Goal: Task Accomplishment & Management: Manage account settings

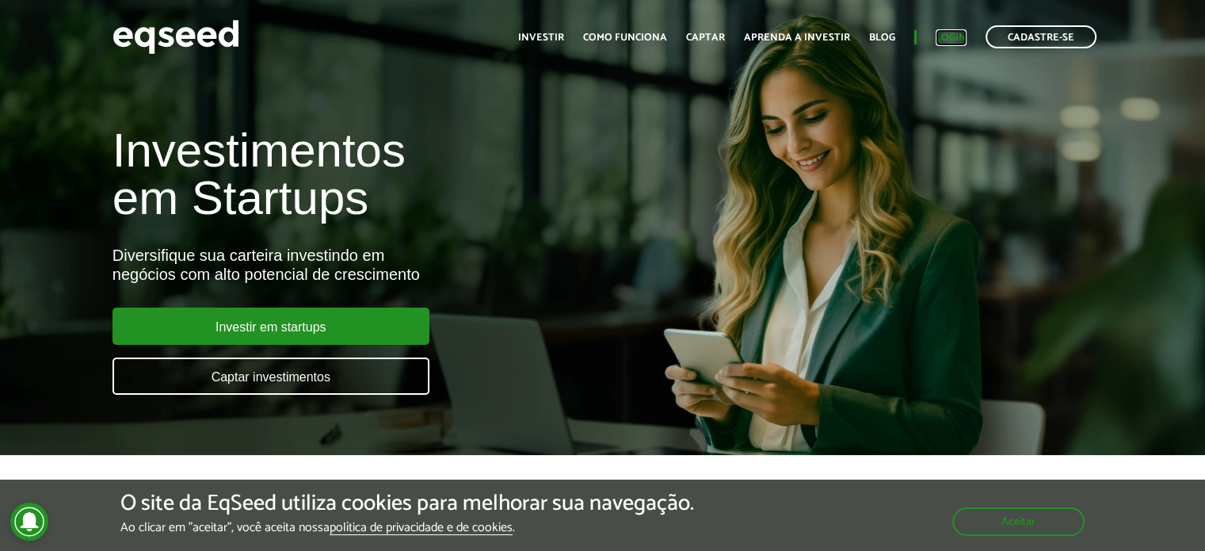
click at [947, 40] on link "Login" at bounding box center [951, 37] width 31 height 10
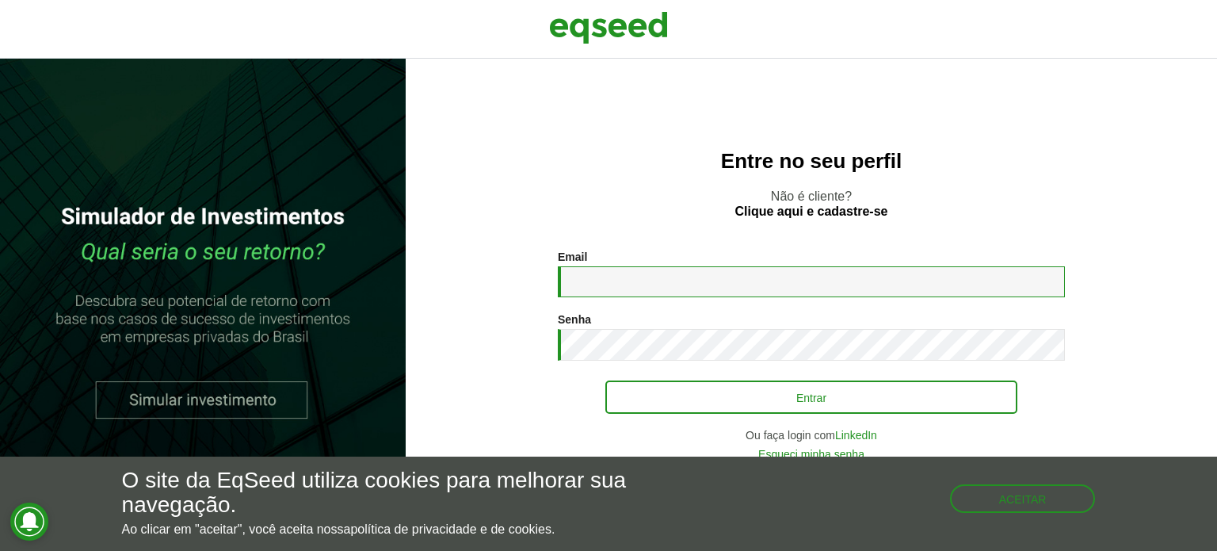
type input "**********"
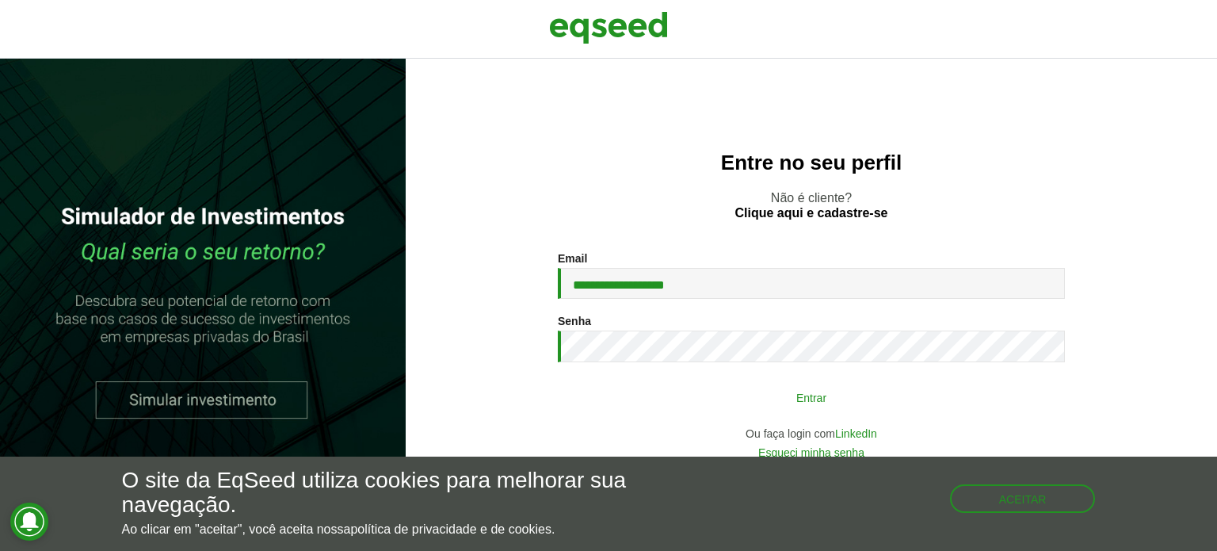
click at [822, 396] on button "Entrar" at bounding box center [811, 397] width 412 height 30
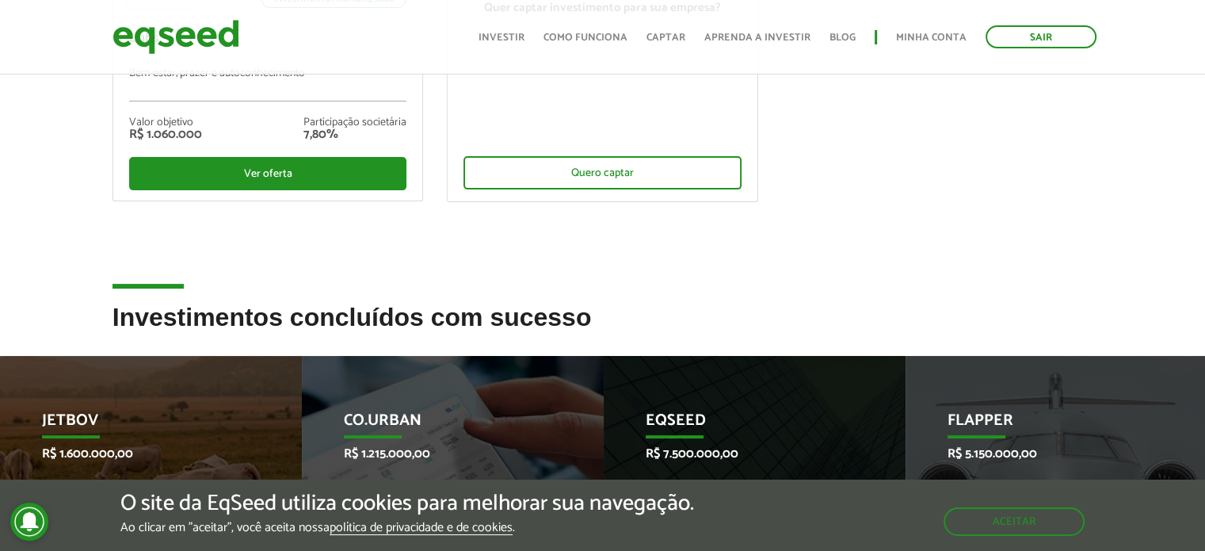
scroll to position [238, 0]
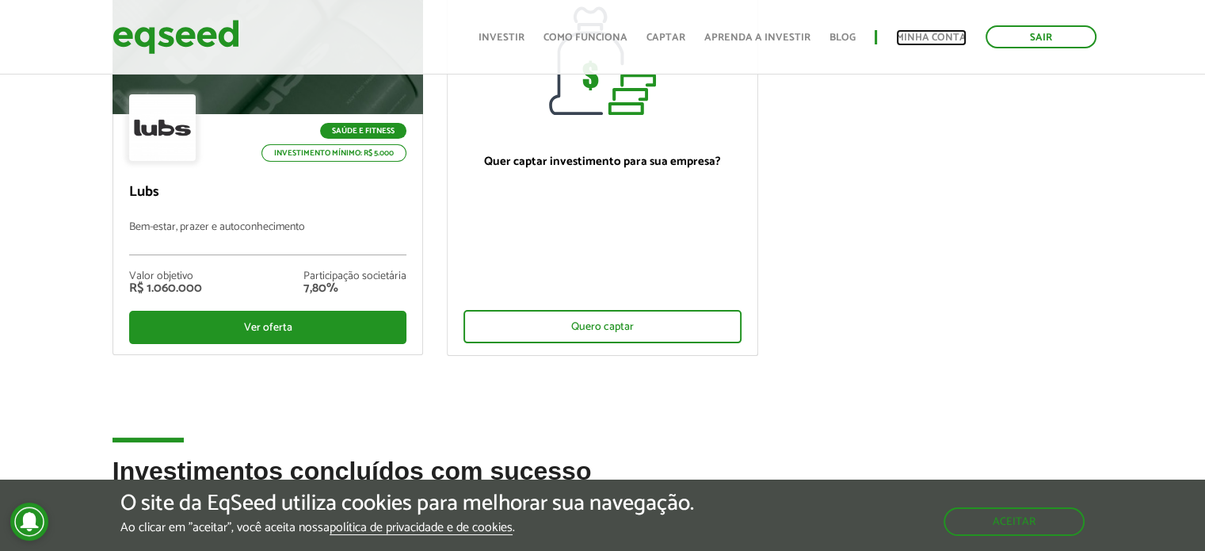
click at [932, 38] on link "Minha conta" at bounding box center [931, 37] width 71 height 10
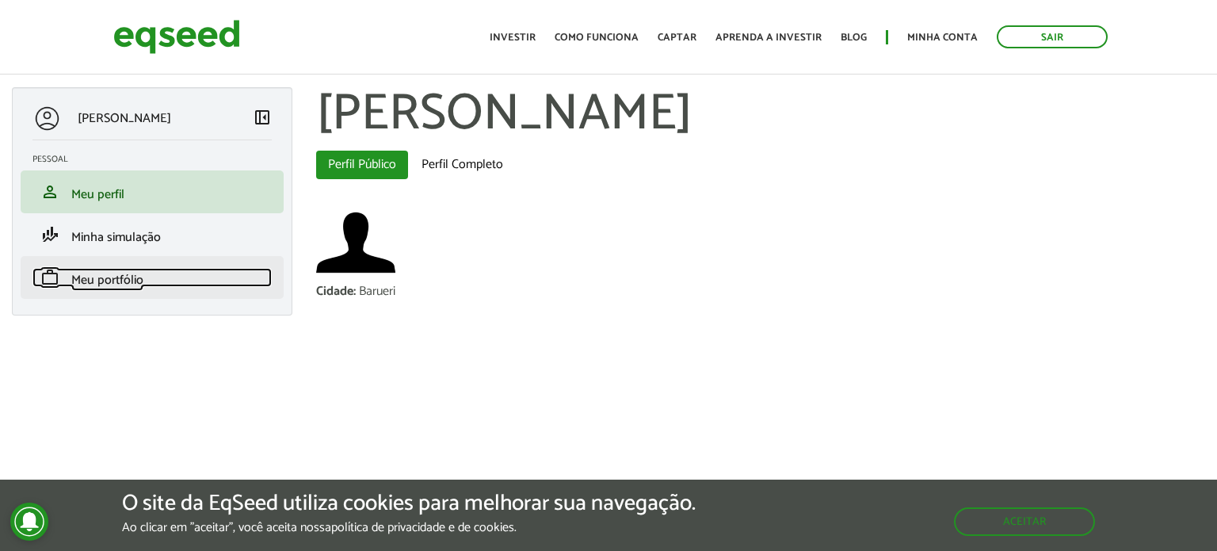
click at [109, 277] on span "Meu portfólio" at bounding box center [107, 279] width 72 height 21
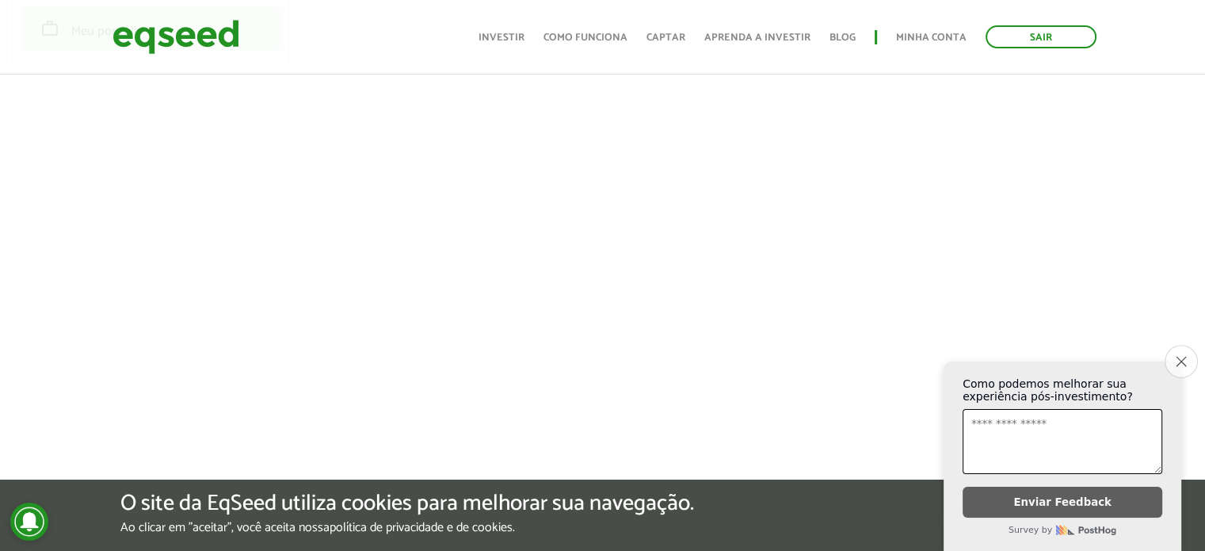
scroll to position [317, 0]
click at [1179, 356] on icon "Close survey" at bounding box center [1181, 361] width 10 height 10
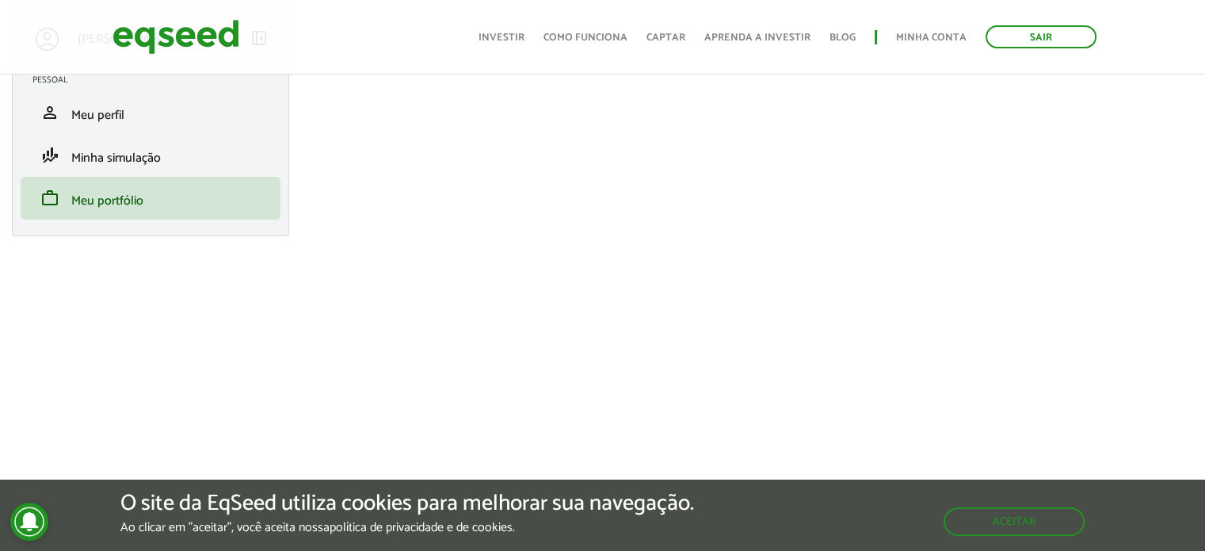
scroll to position [0, 0]
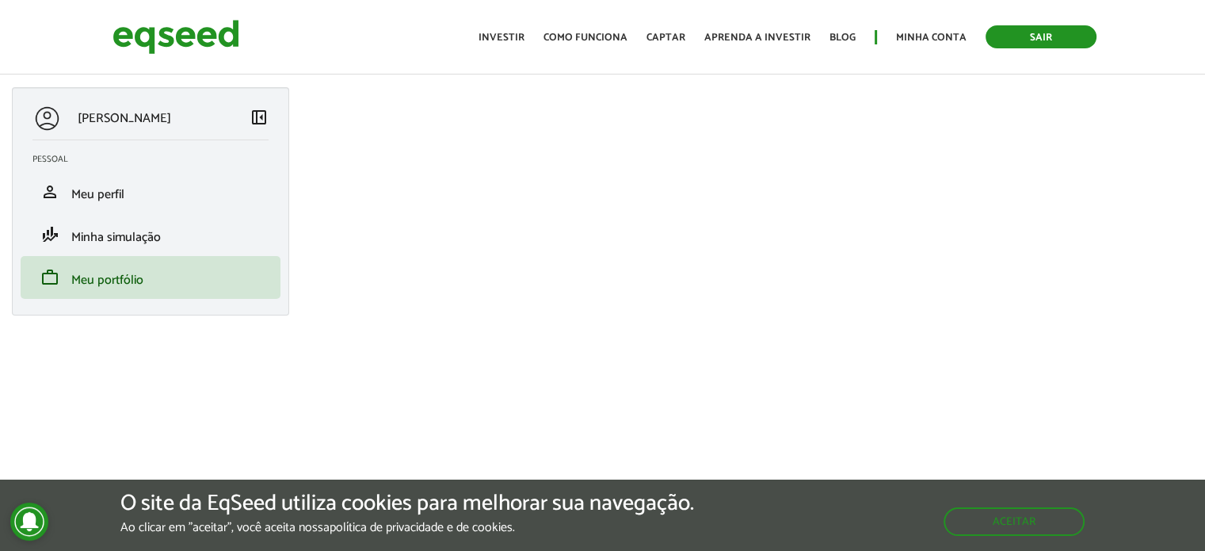
click at [1047, 32] on link "Sair" at bounding box center [1041, 36] width 111 height 23
